Goal: Information Seeking & Learning: Learn about a topic

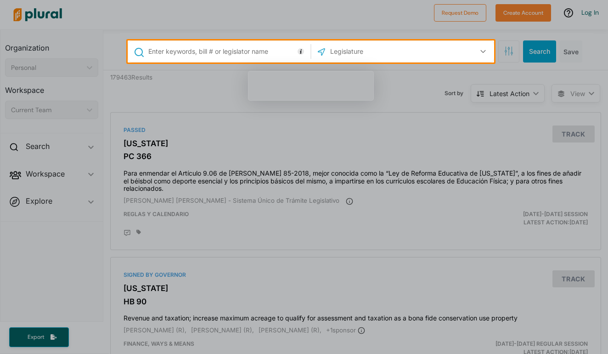
click at [344, 54] on input "text" at bounding box center [378, 51] width 98 height 17
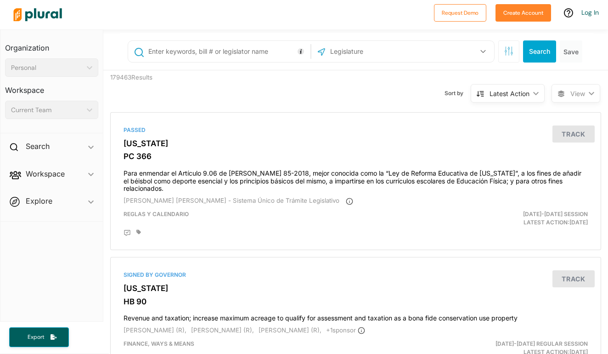
click at [264, 58] on input "text" at bounding box center [227, 51] width 161 height 17
type input "maternal and newborn"
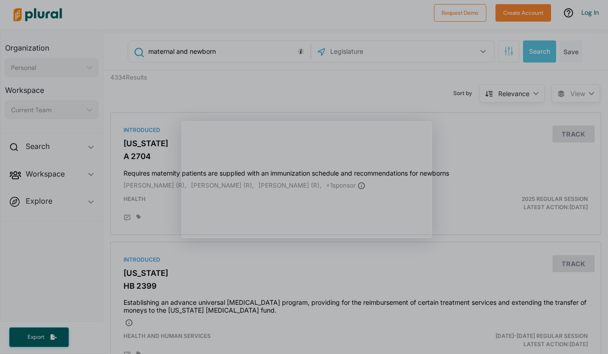
scroll to position [0, 0]
click at [354, 54] on div "Product tour overlay" at bounding box center [304, 177] width 608 height 354
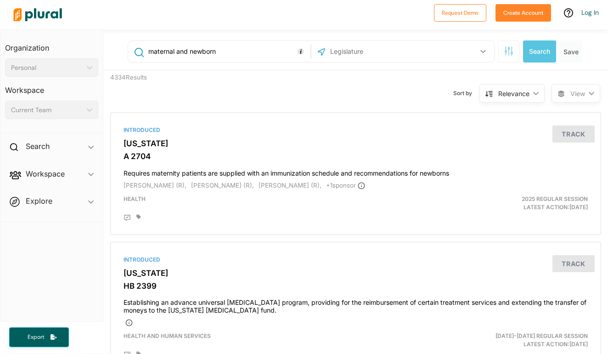
click at [361, 50] on input "text" at bounding box center [378, 51] width 98 height 17
type input "[US_STATE]"
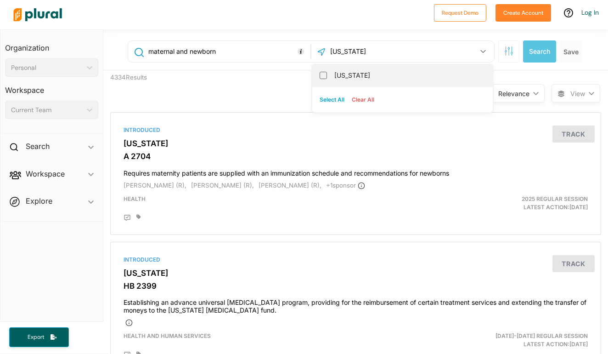
click at [331, 82] on div "[US_STATE]" at bounding box center [402, 76] width 180 height 22
click at [341, 74] on label "[US_STATE]" at bounding box center [408, 75] width 149 height 14
click at [327, 74] on input "[US_STATE]" at bounding box center [323, 75] width 7 height 7
checkbox input "true"
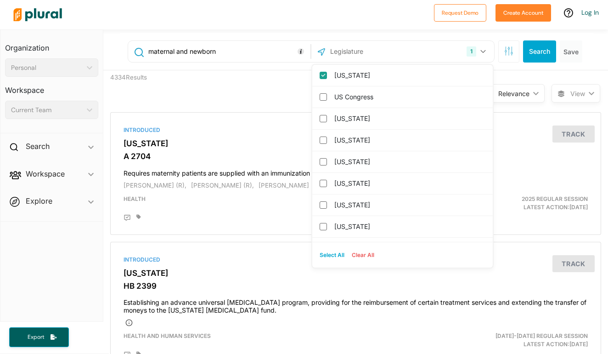
click at [536, 50] on button "Search" at bounding box center [539, 51] width 33 height 22
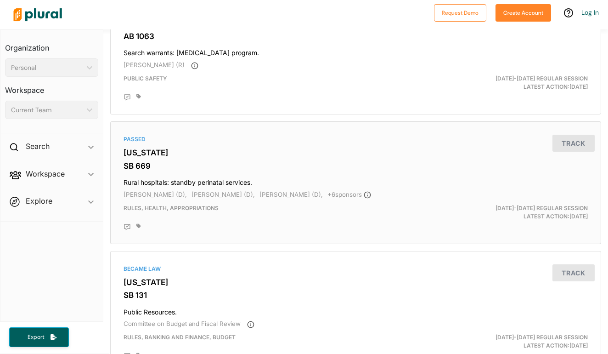
scroll to position [522, 0]
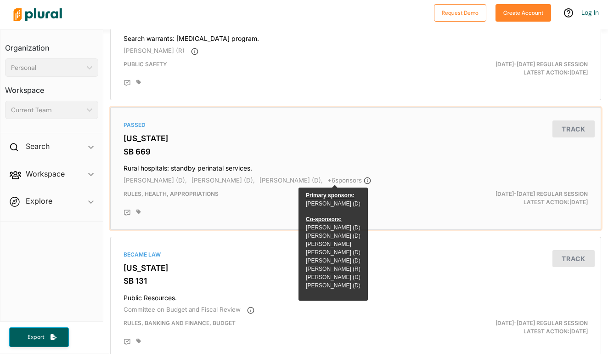
click at [237, 160] on h4 "Rural hospitals: standby perinatal services." at bounding box center [356, 166] width 464 height 12
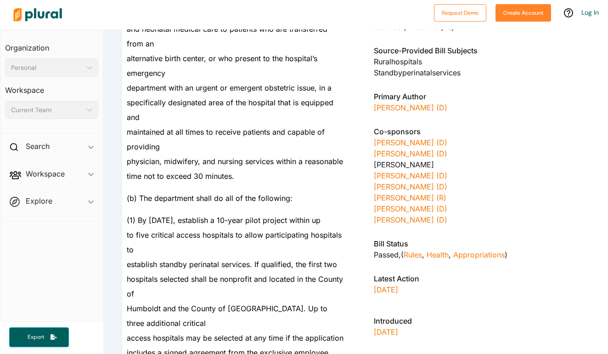
scroll to position [858, 0]
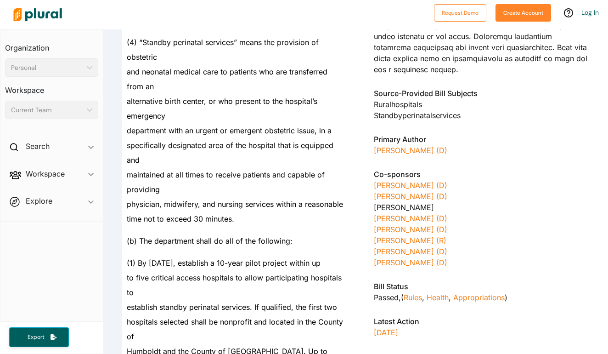
click at [394, 145] on div "[PERSON_NAME] (D)" at bounding box center [482, 150] width 216 height 11
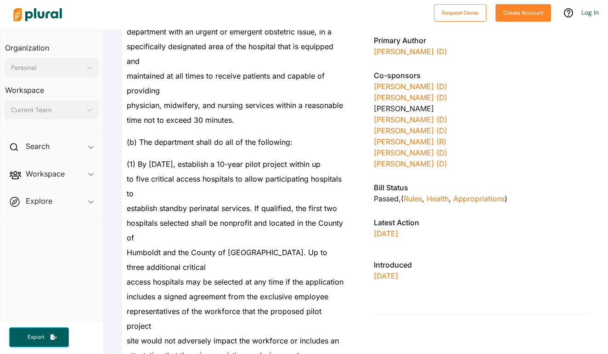
scroll to position [1070, 0]
